Goal: Transaction & Acquisition: Purchase product/service

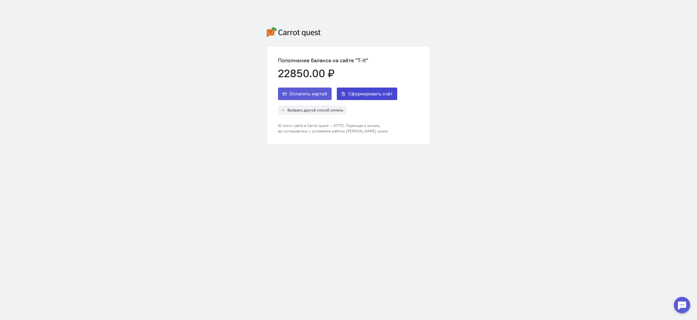
click at [351, 92] on span "Сформировать счёт" at bounding box center [370, 94] width 44 height 7
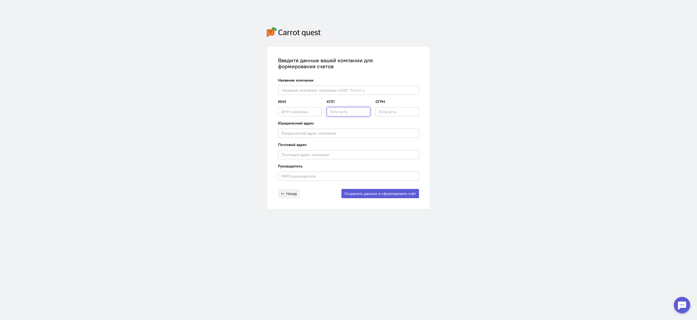
click at [344, 112] on input "text" at bounding box center [349, 111] width 44 height 9
paste input "772901001"
type input "772901001"
click at [305, 115] on input "text" at bounding box center [300, 111] width 44 height 9
paste input "7714156454"
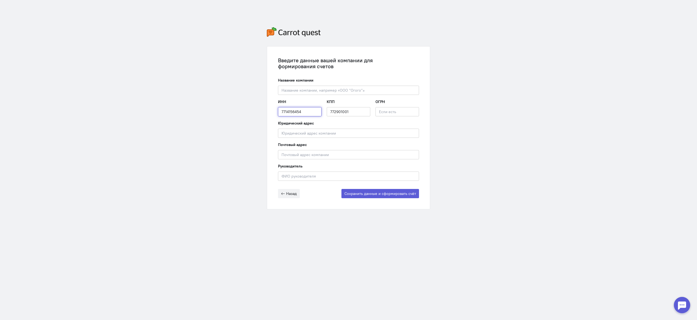
type input "7714156454"
click at [325, 154] on input "text" at bounding box center [348, 154] width 141 height 9
click at [317, 179] on input "text" at bounding box center [348, 176] width 141 height 9
click at [306, 177] on input "[PERSON_NAME]" at bounding box center [348, 176] width 141 height 9
type input "[PERSON_NAME]"
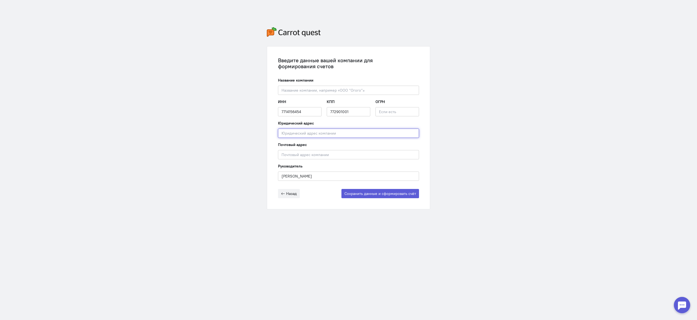
click at [348, 133] on input "text" at bounding box center [348, 133] width 141 height 9
paste input "[STREET_ADDRESS] (2а) помещение 9"
drag, startPoint x: 392, startPoint y: 133, endPoint x: 387, endPoint y: 133, distance: 4.9
click at [385, 134] on input "[STREET_ADDRESS] (2а) помещение 9" at bounding box center [348, 133] width 141 height 9
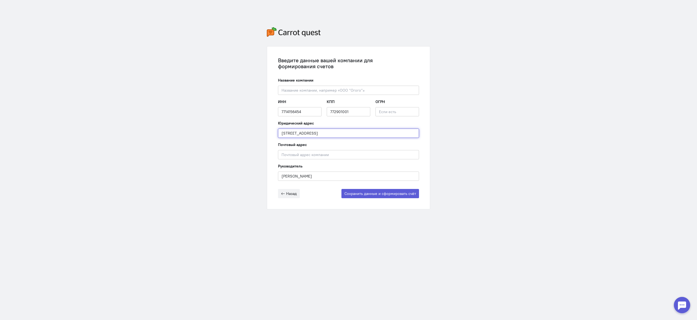
scroll to position [0, 3]
type input "[STREET_ADDRESS]"
click at [340, 93] on input "text" at bounding box center [348, 90] width 141 height 9
paste input "ООО "РУС-ТЕЛЕТОТ""
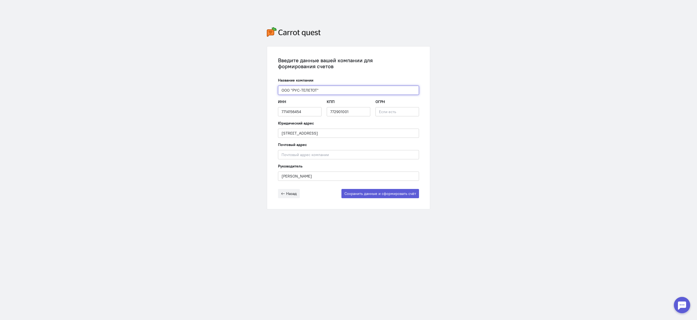
type input "ООО "РУС-ТЕЛЕТОТ""
drag, startPoint x: 312, startPoint y: 177, endPoint x: 250, endPoint y: 173, distance: 62.2
click at [250, 173] on div "Введите данные вашей компании для формирования счетов Название компании ООО "РУ…" at bounding box center [348, 118] width 697 height 237
paste input "[PERSON_NAME]"
type input "[PERSON_NAME]"
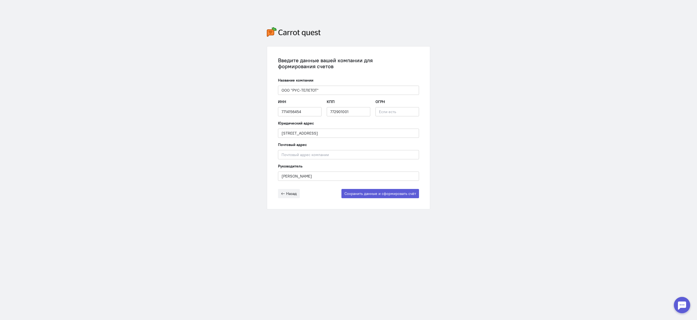
click at [336, 195] on div "Назад Сохранить данные и сформировать счёт" at bounding box center [348, 193] width 141 height 9
click at [387, 195] on button "Сохранить данные и сформировать счёт" at bounding box center [380, 193] width 78 height 9
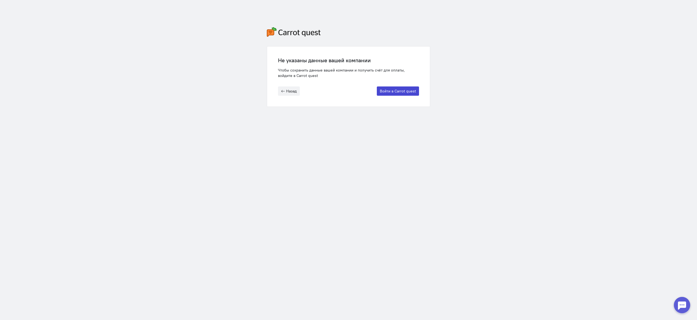
click at [382, 95] on button "Войти в Carrot quest" at bounding box center [398, 91] width 42 height 9
